Goal: Task Accomplishment & Management: Manage account settings

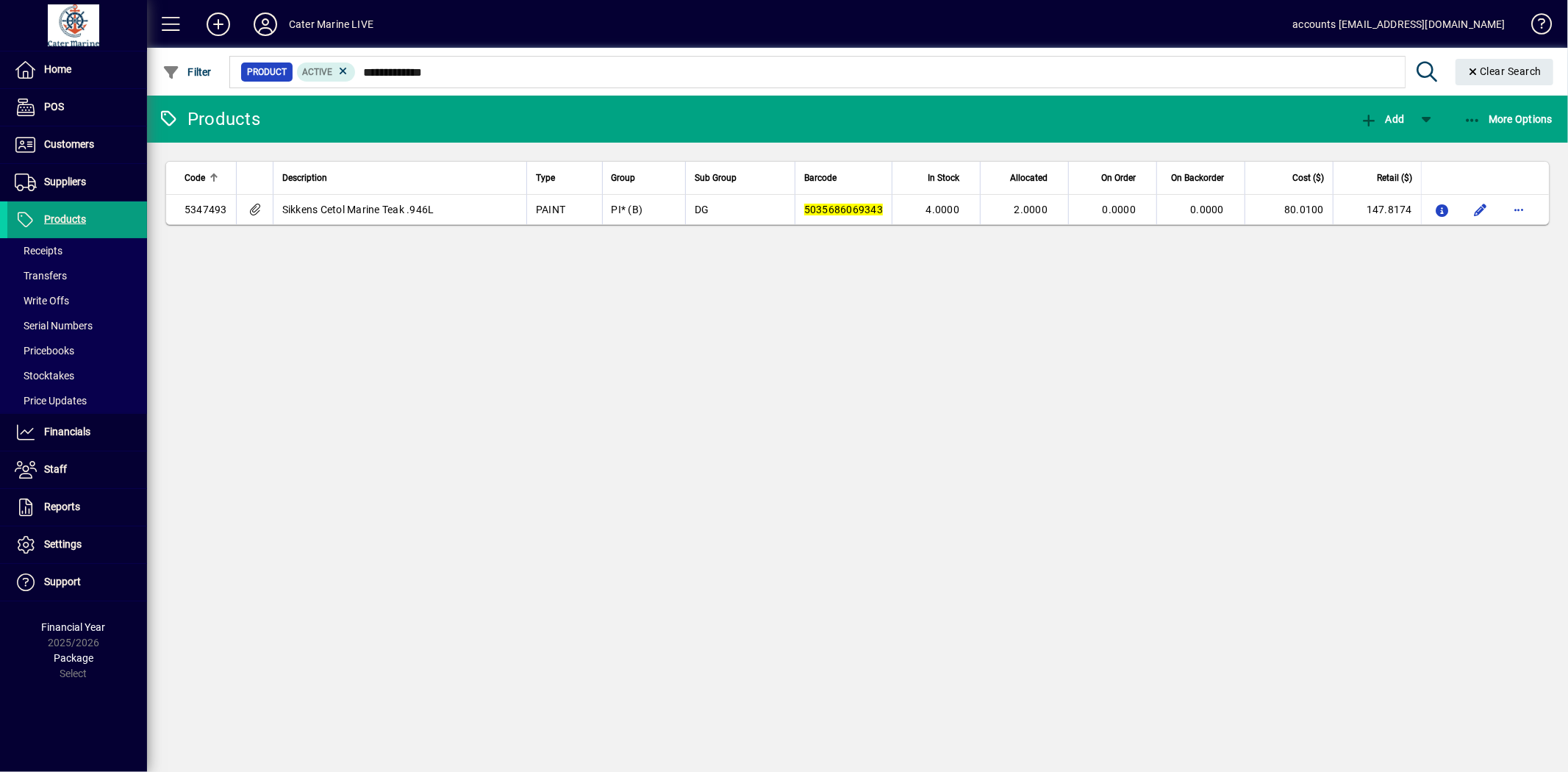
drag, startPoint x: 263, startPoint y: 26, endPoint x: 626, endPoint y: 353, distance: 488.6
click at [711, 396] on div "Products Add More Options Code Description Type Group Sub Group Barcode In Stoc…" at bounding box center [857, 433] width 1421 height 676
click at [272, 20] on icon at bounding box center [265, 24] width 29 height 23
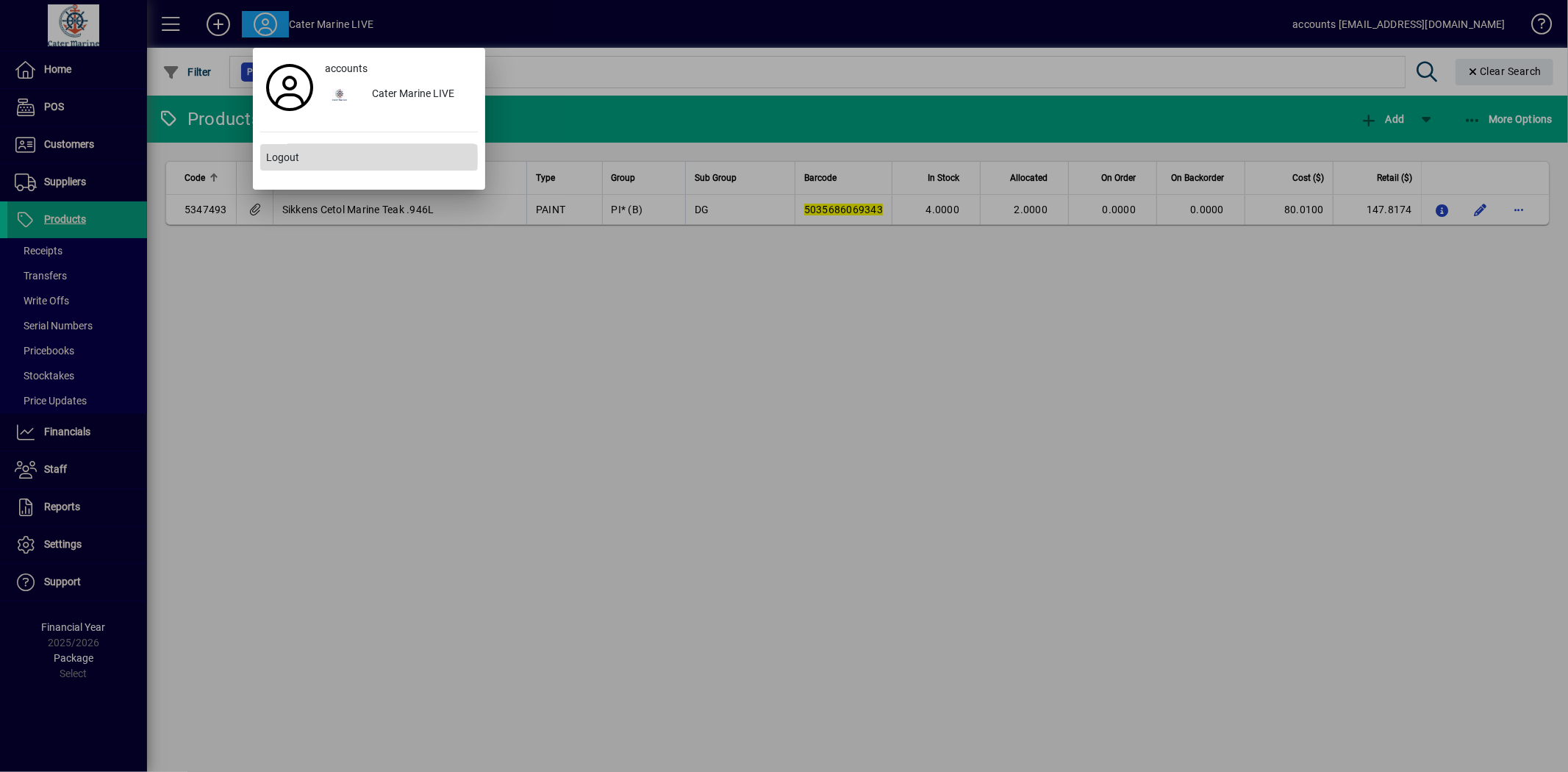
click at [289, 158] on span "Logout" at bounding box center [283, 158] width 33 height 15
